Goal: Transaction & Acquisition: Purchase product/service

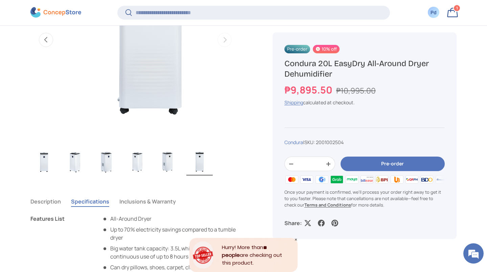
scroll to position [377, 0]
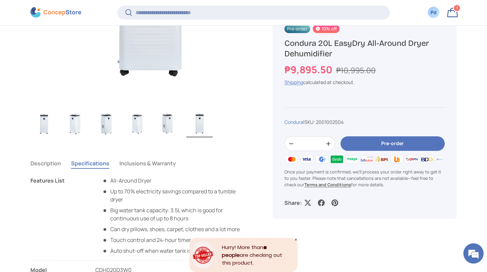
click at [157, 171] on button "Inclusions & Warranty" at bounding box center [147, 164] width 56 height 16
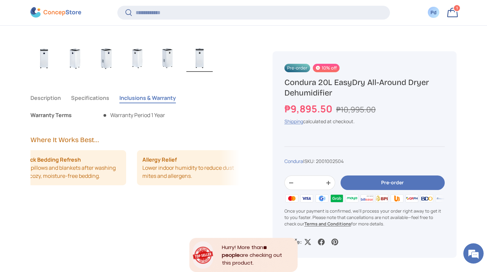
click at [56, 106] on button "Description" at bounding box center [45, 98] width 30 height 16
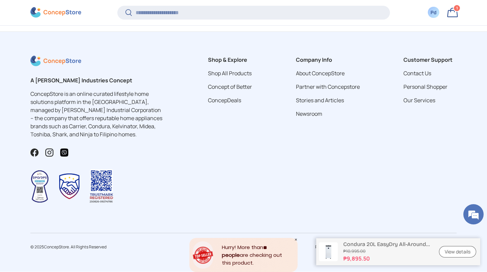
scroll to position [2221, 0]
click at [208, 104] on link "ConcepDeals" at bounding box center [224, 100] width 33 height 7
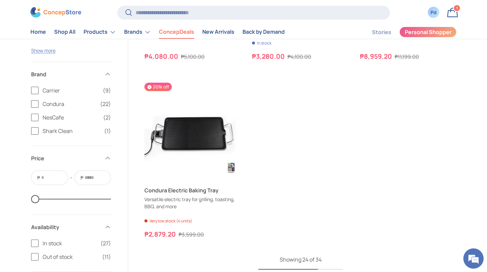
scroll to position [1883, 0]
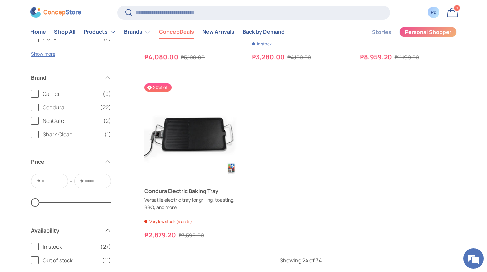
click at [454, 11] on div "1 1 item" at bounding box center [457, 8] width 6 height 6
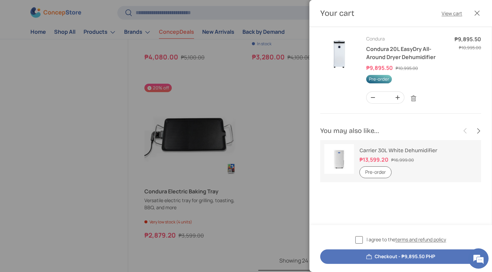
scroll to position [35, 0]
click at [472, 15] on button "Close" at bounding box center [476, 13] width 15 height 15
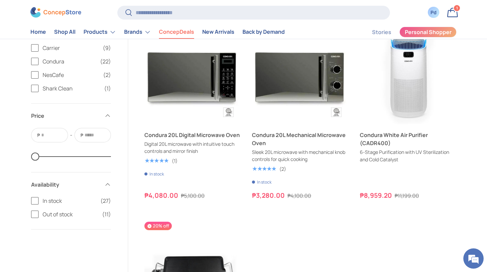
scroll to position [1743, 0]
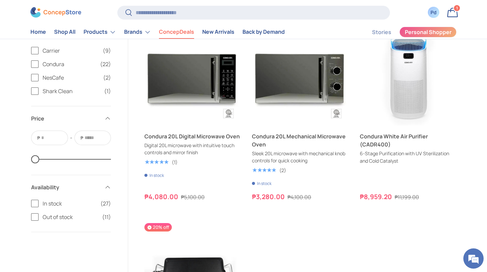
click at [456, 10] on span "1" at bounding box center [457, 8] width 2 height 5
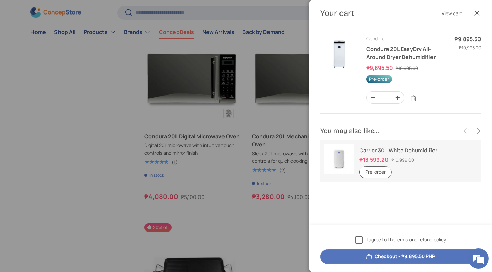
scroll to position [0, 0]
click at [469, 12] on button "Close" at bounding box center [476, 13] width 15 height 15
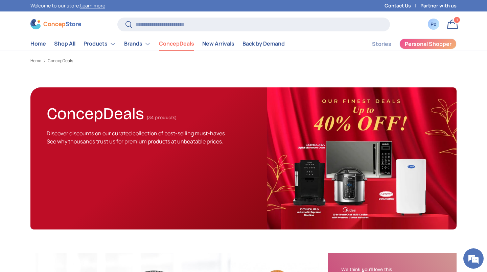
click at [454, 26] on link "Bag 1 1 item" at bounding box center [452, 24] width 15 height 15
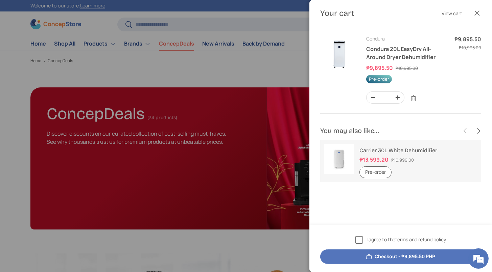
click at [379, 61] on link "Condura 20L EasyDry All-Around Dryer Dehumidifier" at bounding box center [400, 53] width 69 height 16
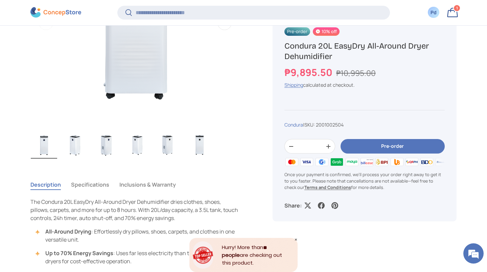
click at [109, 193] on button "Specifications" at bounding box center [90, 185] width 38 height 16
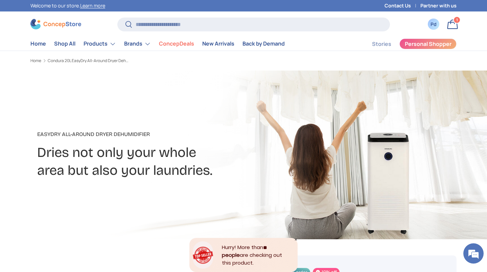
click at [454, 29] on link "Bag 1 1 item" at bounding box center [452, 24] width 15 height 15
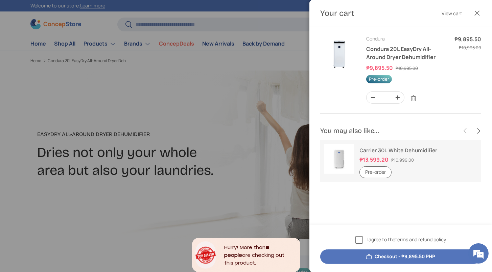
click at [247, 86] on div at bounding box center [246, 136] width 492 height 272
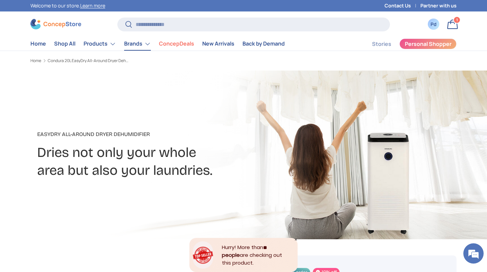
click at [151, 51] on link "Brands" at bounding box center [137, 44] width 27 height 14
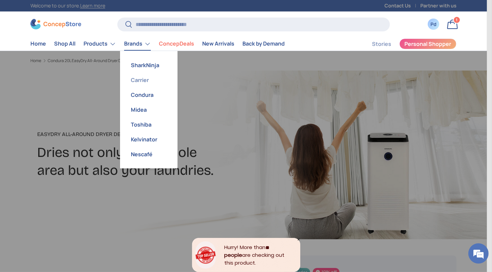
click at [173, 88] on link "Carrier" at bounding box center [148, 80] width 49 height 15
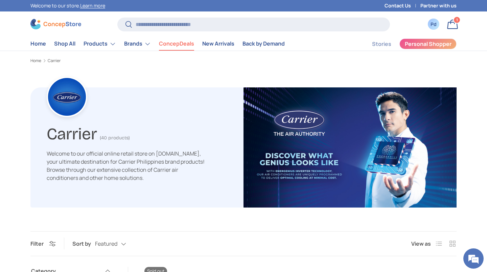
click at [194, 46] on link "ConcepDeals" at bounding box center [176, 43] width 35 height 13
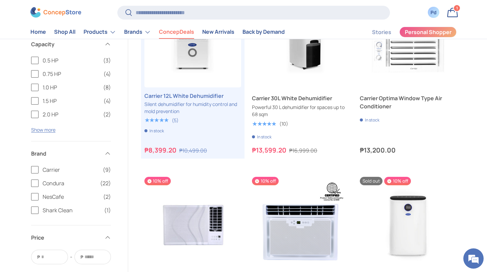
scroll to position [0, 94]
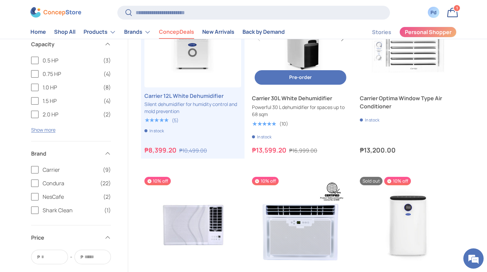
click at [309, 88] on link "Carrier 30L White Dehumidifier" at bounding box center [303, 39] width 97 height 97
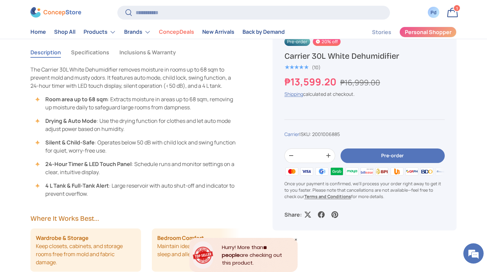
click at [106, 60] on button "Specifications" at bounding box center [90, 53] width 38 height 16
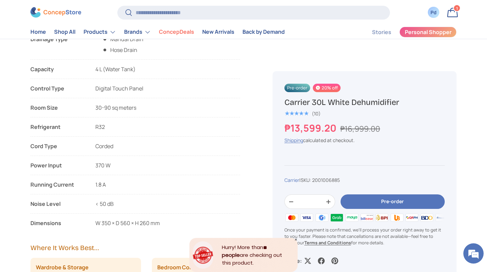
scroll to position [786, 0]
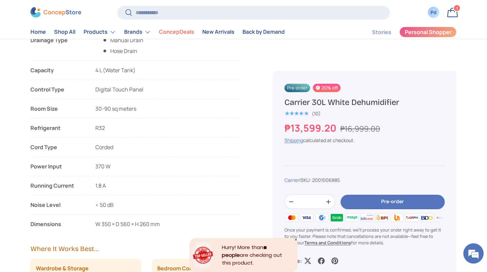
click at [453, 13] on link "Bag 1 1 item" at bounding box center [452, 12] width 15 height 15
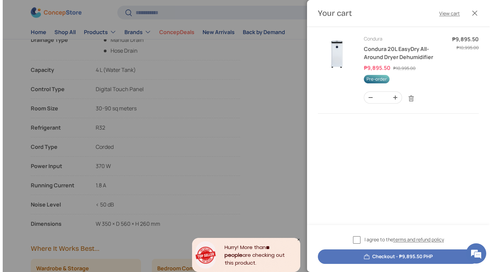
scroll to position [0, 0]
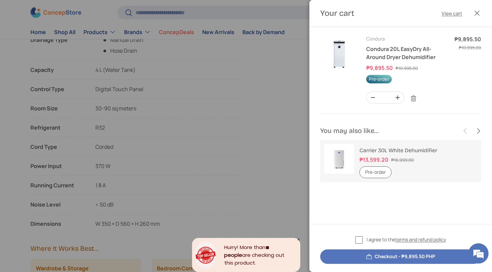
click at [339, 55] on img "Your cart" at bounding box center [339, 54] width 38 height 38
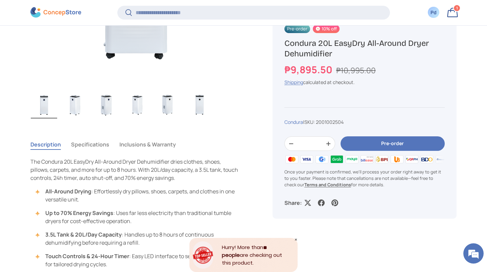
click at [109, 152] on button "Specifications" at bounding box center [90, 145] width 38 height 16
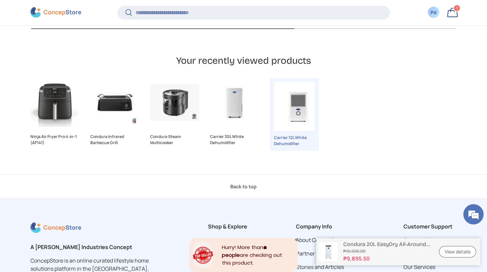
scroll to position [2214, 0]
